Goal: Check status: Check status

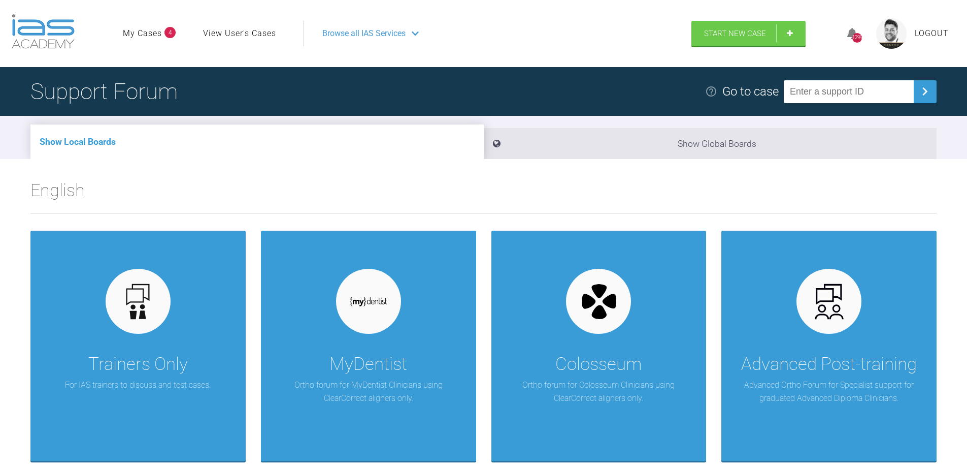
click at [147, 35] on link "My Cases" at bounding box center [142, 33] width 39 height 13
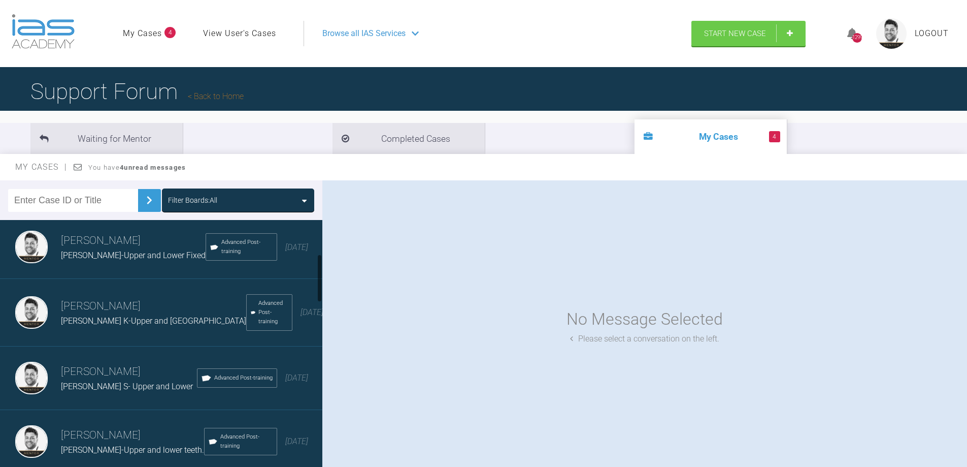
scroll to position [203, 0]
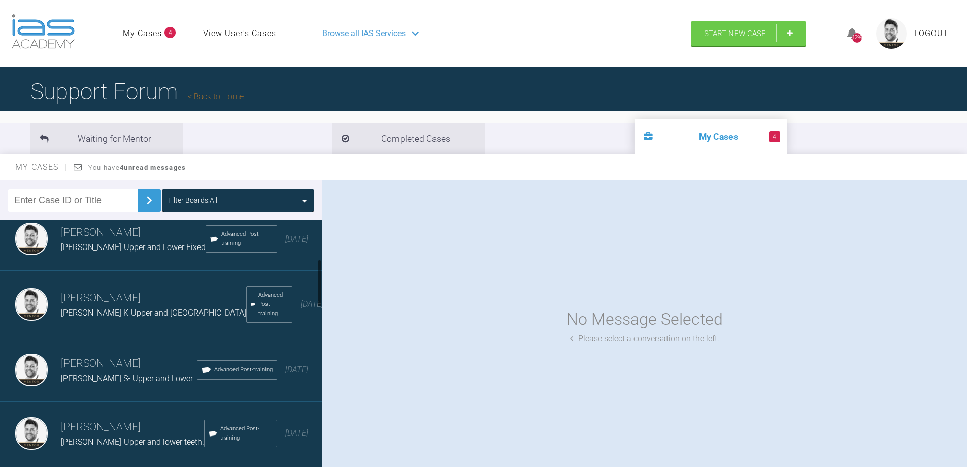
click at [107, 300] on h3 "[PERSON_NAME]" at bounding box center [153, 297] width 185 height 17
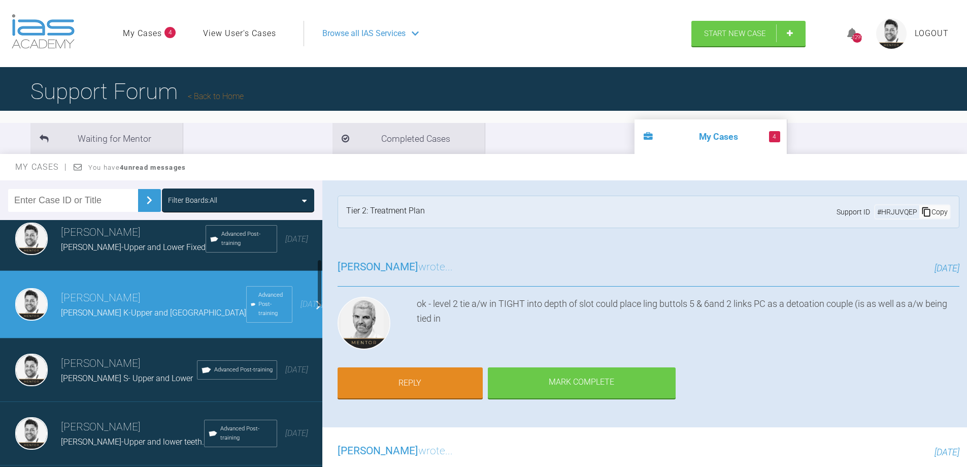
scroll to position [0, 0]
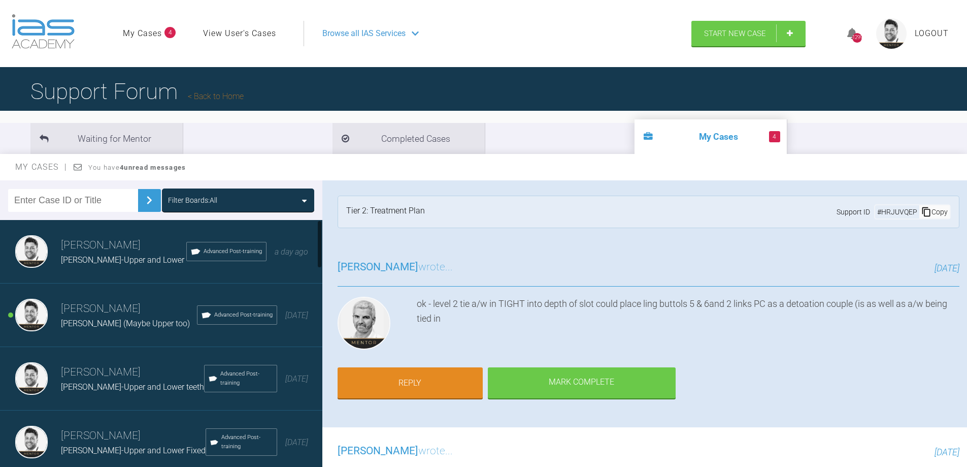
click at [110, 324] on span "[PERSON_NAME] (Maybe Upper too)" at bounding box center [125, 323] width 129 height 10
